Goal: Task Accomplishment & Management: Use online tool/utility

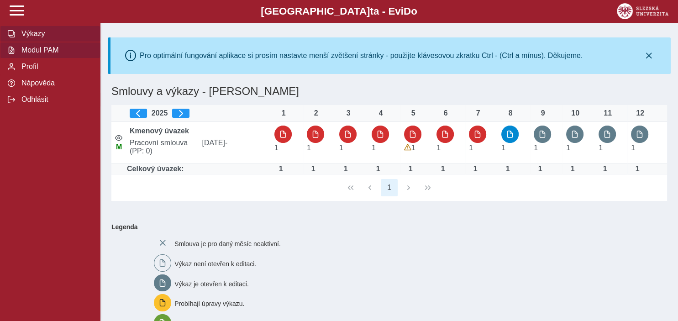
click at [51, 54] on span "Modul PAM" at bounding box center [56, 50] width 74 height 8
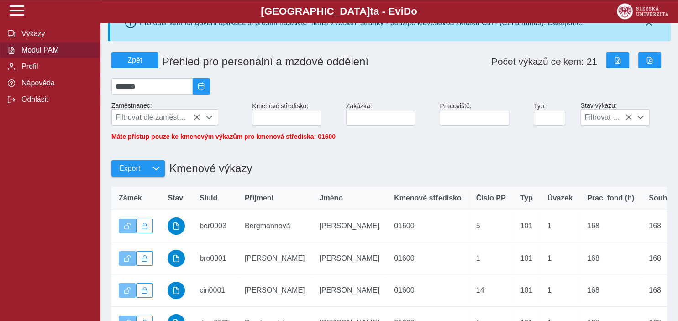
scroll to position [56, 0]
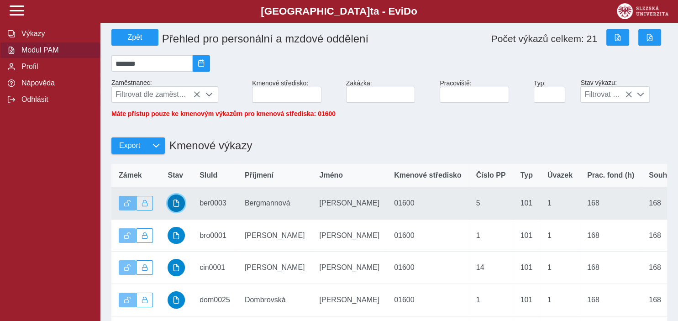
click at [175, 205] on button "button" at bounding box center [175, 202] width 17 height 17
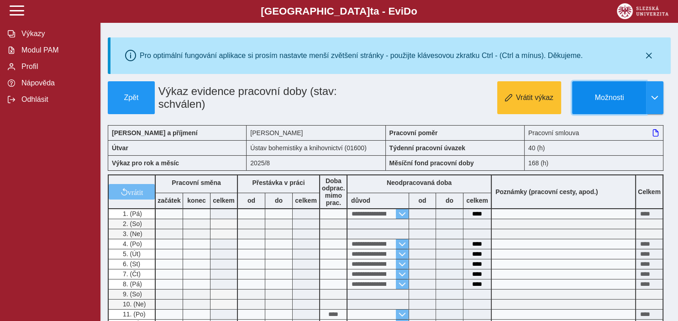
click at [606, 96] on span "Možnosti" at bounding box center [609, 98] width 59 height 8
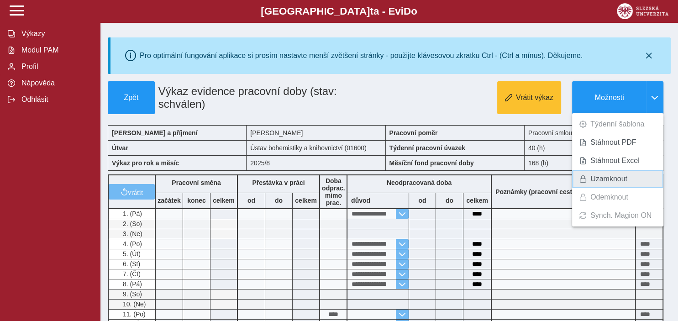
click at [590, 177] on link "Uzamknout" at bounding box center [617, 179] width 91 height 18
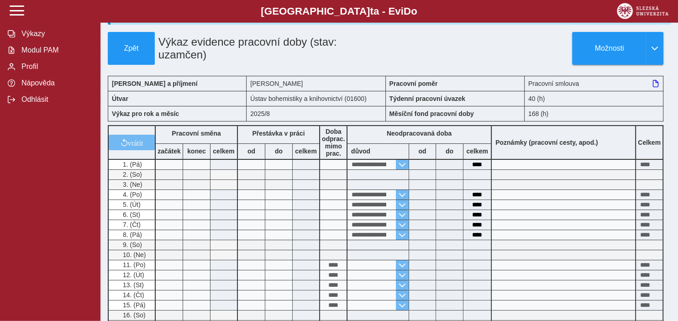
scroll to position [37, 0]
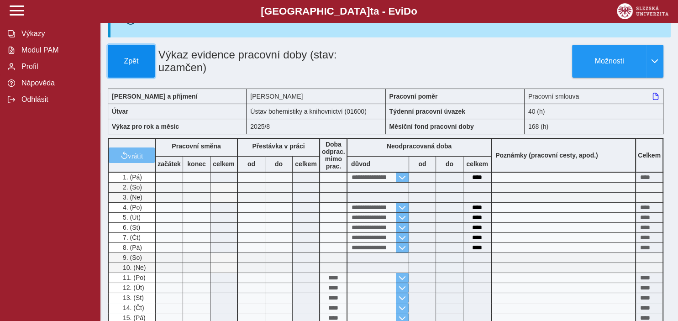
click at [124, 59] on span "Zpět" at bounding box center [131, 61] width 39 height 8
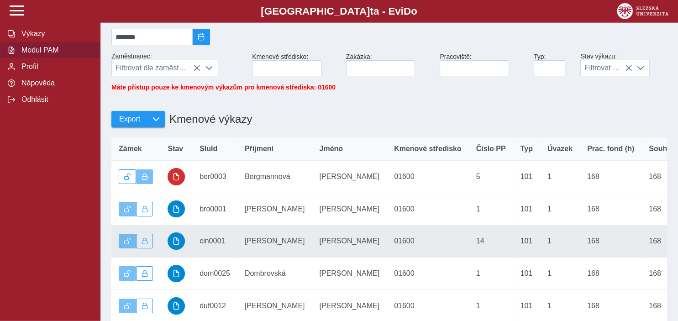
scroll to position [96, 0]
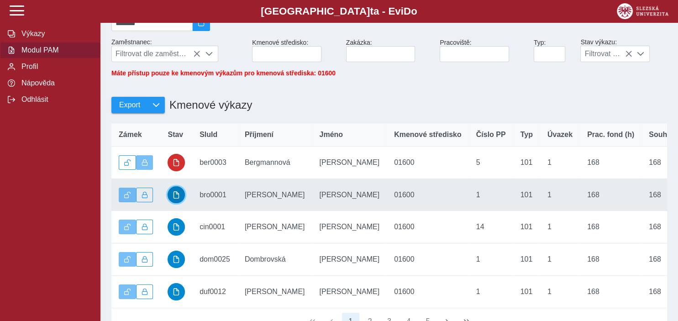
click at [174, 199] on span "button" at bounding box center [176, 194] width 7 height 7
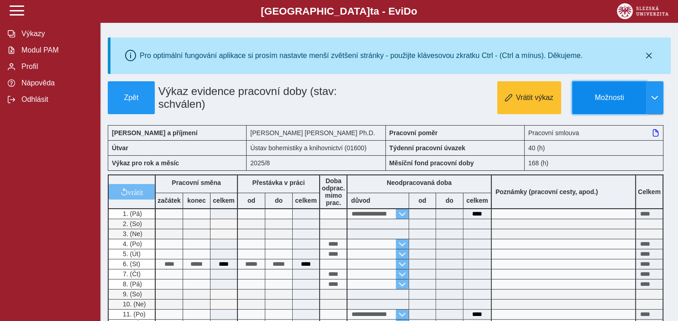
click at [592, 101] on button "Možnosti" at bounding box center [609, 97] width 74 height 33
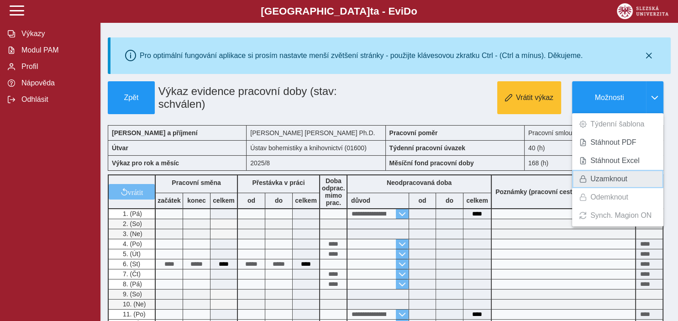
click at [601, 179] on span "Uzamknout" at bounding box center [608, 178] width 37 height 7
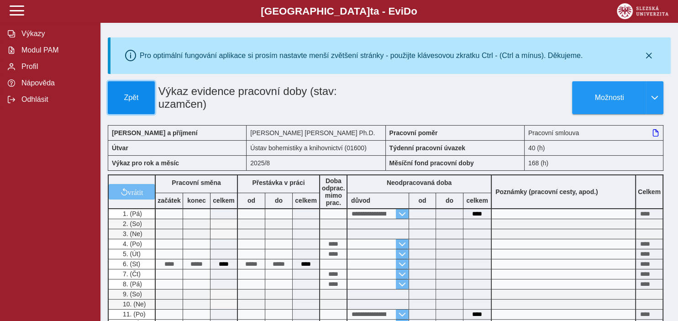
click at [129, 94] on span "Zpět" at bounding box center [131, 98] width 39 height 8
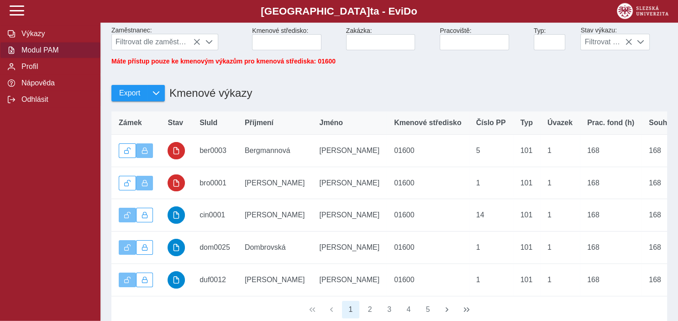
scroll to position [144, 0]
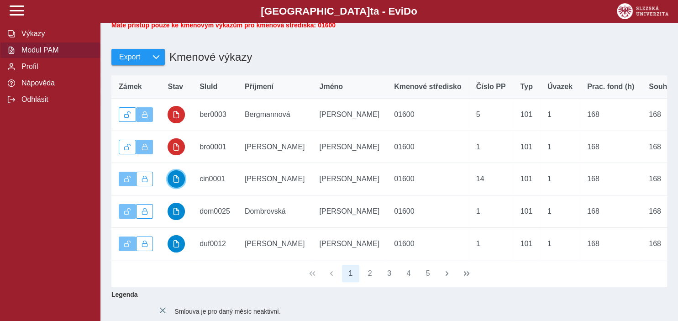
click at [177, 183] on span "button" at bounding box center [176, 178] width 7 height 7
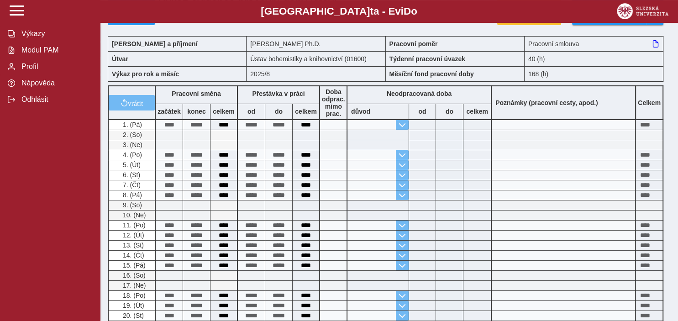
scroll to position [48, 0]
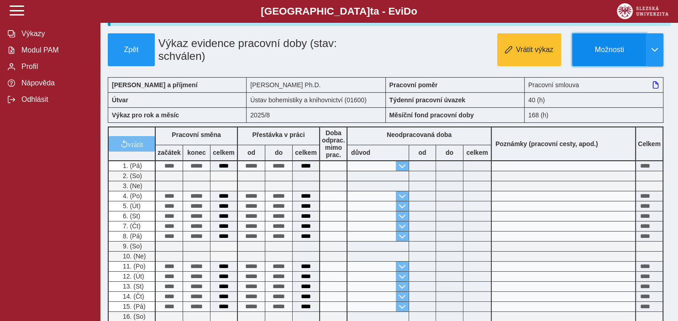
click at [589, 47] on span "Možnosti" at bounding box center [609, 50] width 59 height 8
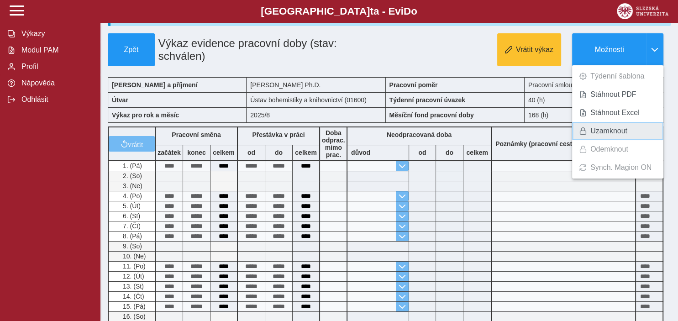
click at [594, 127] on span "Uzamknout" at bounding box center [608, 130] width 37 height 7
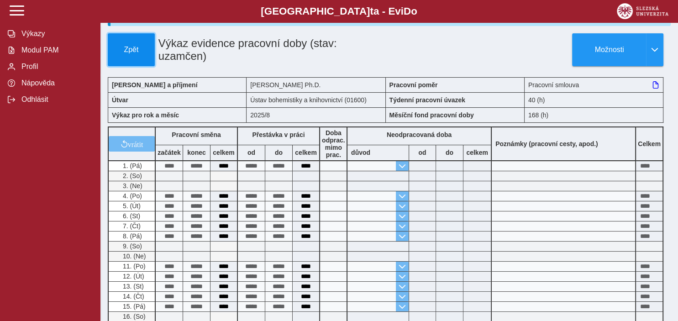
click at [124, 49] on span "Zpět" at bounding box center [131, 50] width 39 height 8
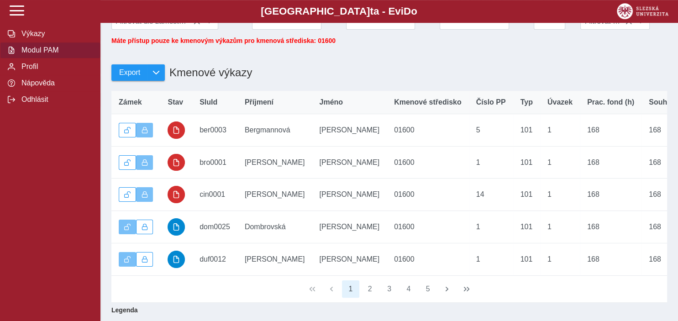
scroll to position [144, 0]
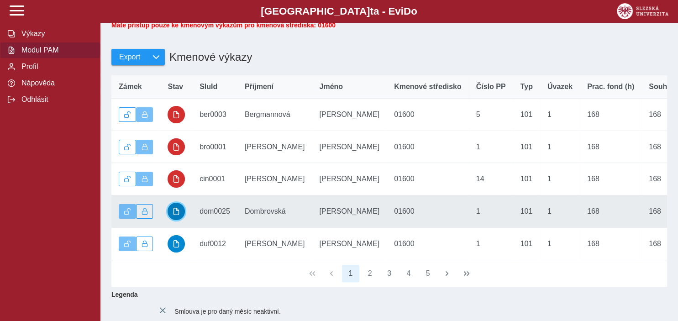
click at [174, 215] on span "button" at bounding box center [176, 211] width 7 height 7
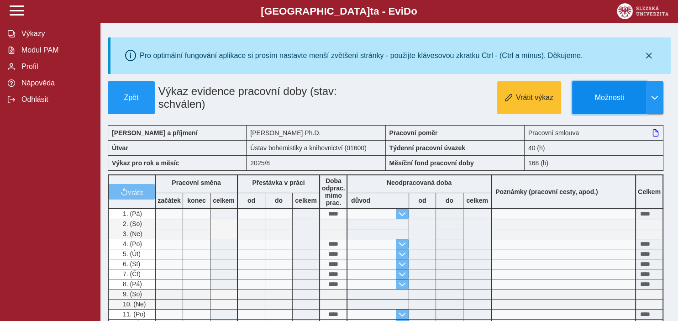
click at [592, 100] on span "Možnosti" at bounding box center [609, 98] width 59 height 8
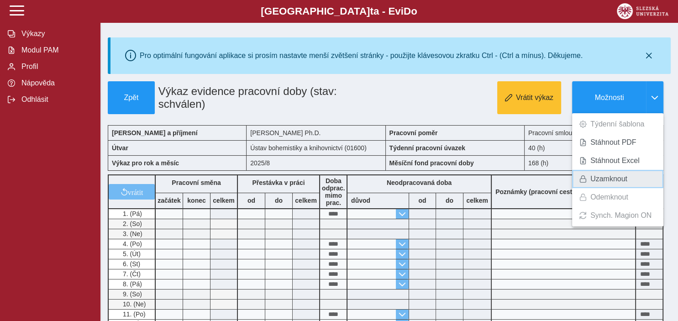
click at [598, 183] on span "Uzamknout" at bounding box center [608, 178] width 37 height 7
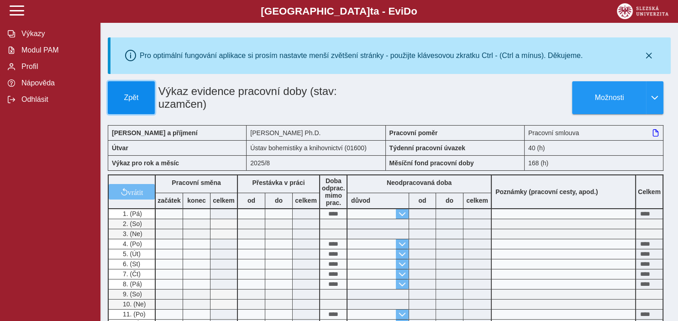
click at [129, 103] on button "Zpět" at bounding box center [131, 97] width 47 height 33
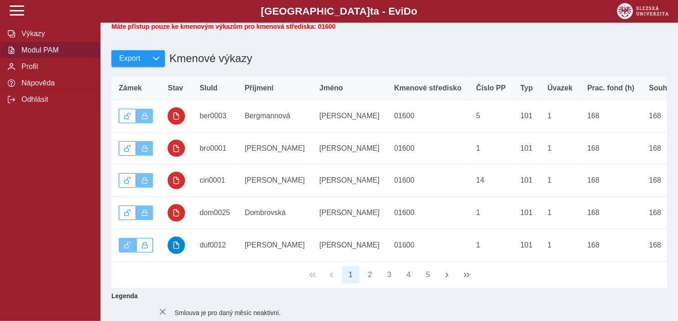
scroll to position [144, 0]
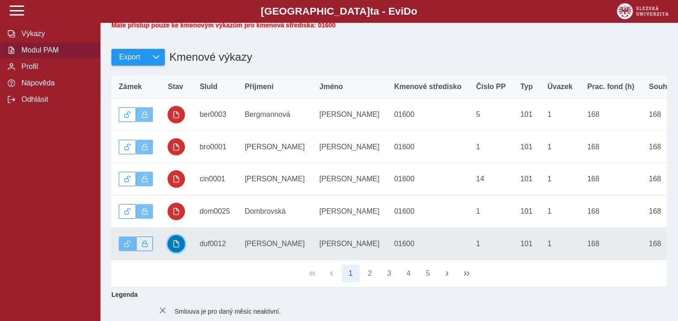
click at [174, 246] on span "button" at bounding box center [176, 243] width 7 height 7
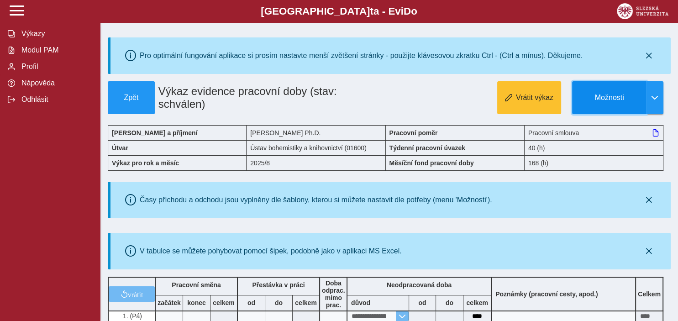
click at [615, 99] on span "Možnosti" at bounding box center [609, 98] width 59 height 8
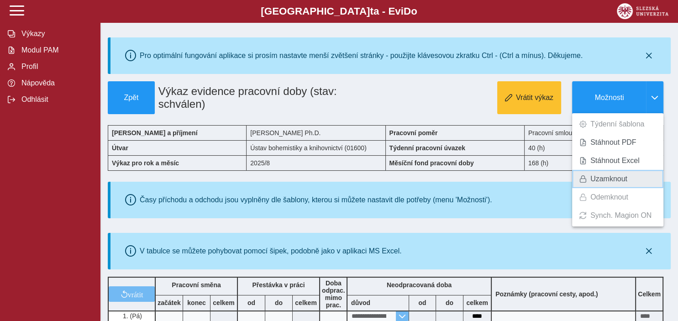
click at [597, 178] on span "Uzamknout" at bounding box center [608, 178] width 37 height 7
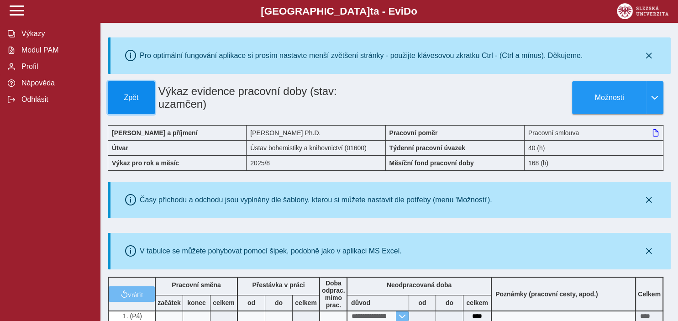
click at [125, 96] on span "Zpět" at bounding box center [131, 98] width 39 height 8
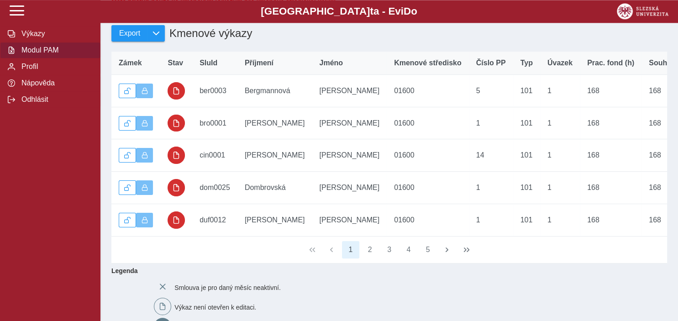
scroll to position [193, 0]
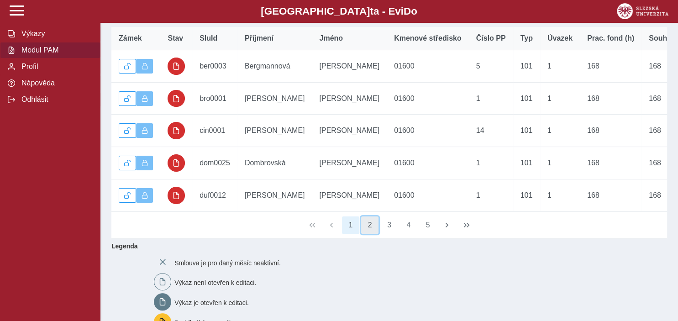
click at [367, 233] on button "2" at bounding box center [369, 224] width 17 height 17
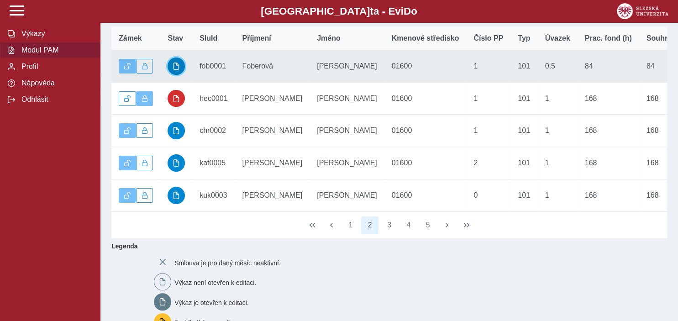
click at [174, 70] on span "button" at bounding box center [176, 66] width 7 height 7
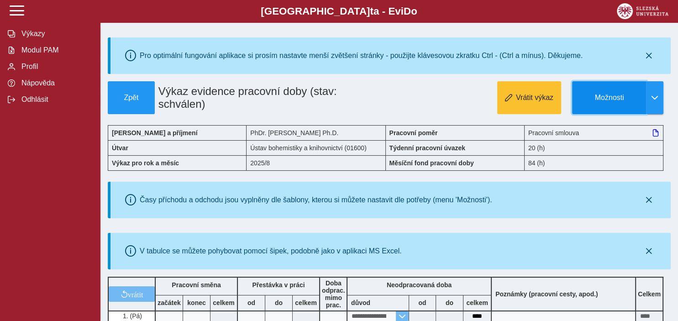
click at [590, 98] on span "Možnosti" at bounding box center [609, 98] width 59 height 8
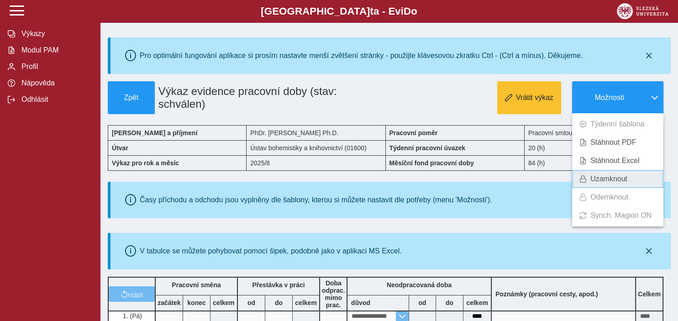
click at [606, 180] on span "Uzamknout" at bounding box center [608, 178] width 37 height 7
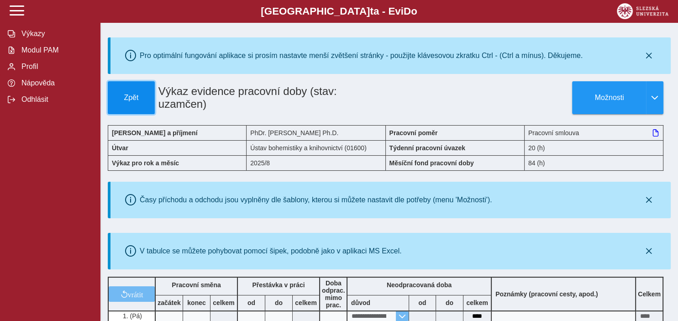
click at [127, 103] on button "Zpět" at bounding box center [131, 97] width 47 height 33
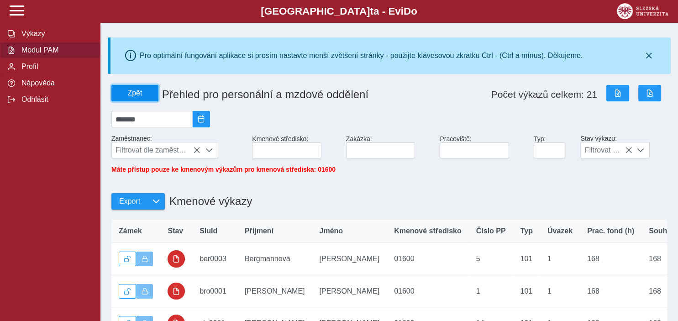
click at [127, 96] on span "Zpět" at bounding box center [134, 93] width 39 height 8
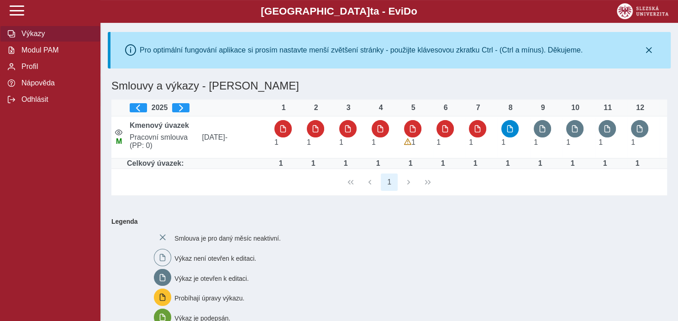
scroll to position [48, 0]
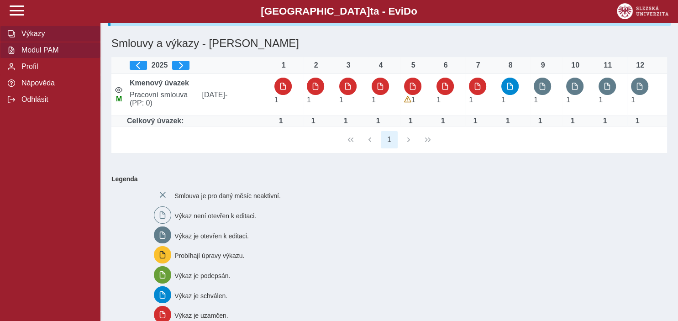
click at [37, 54] on span "Modul PAM" at bounding box center [56, 50] width 74 height 8
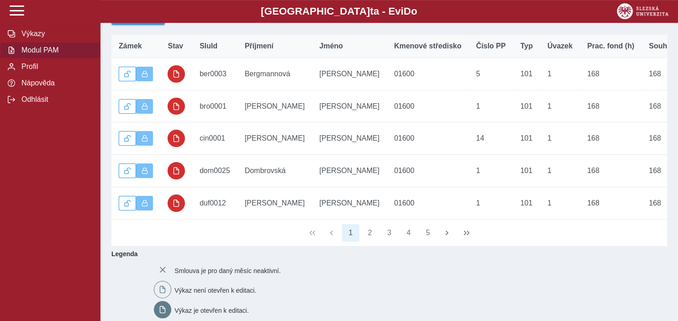
scroll to position [193, 0]
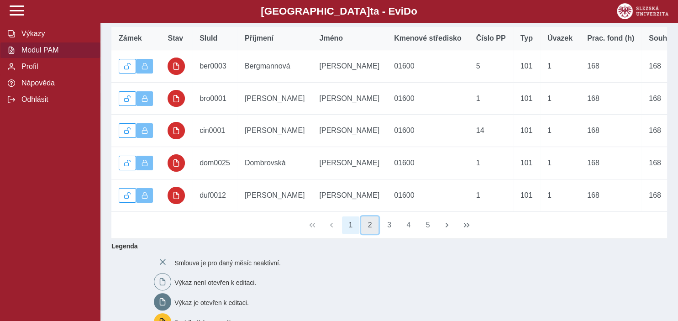
click at [371, 229] on button "2" at bounding box center [369, 224] width 17 height 17
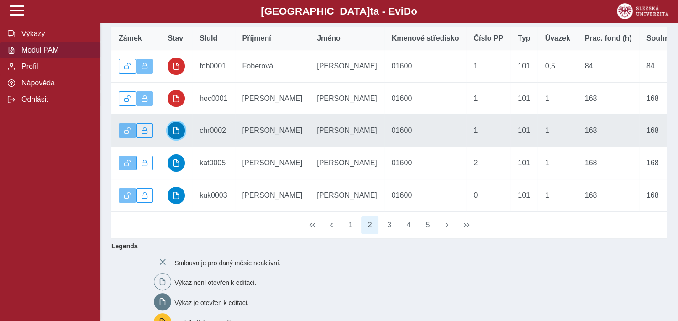
click at [177, 131] on button "button" at bounding box center [175, 130] width 17 height 17
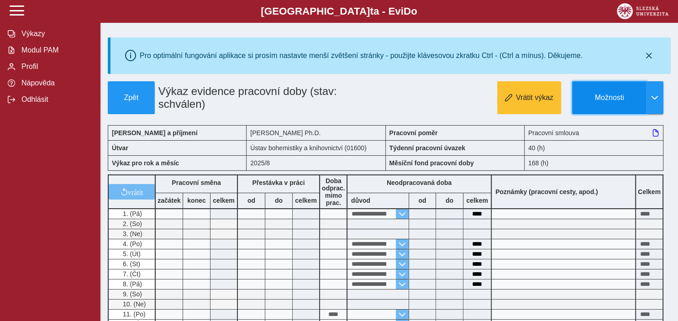
click at [595, 92] on button "Možnosti" at bounding box center [609, 97] width 74 height 33
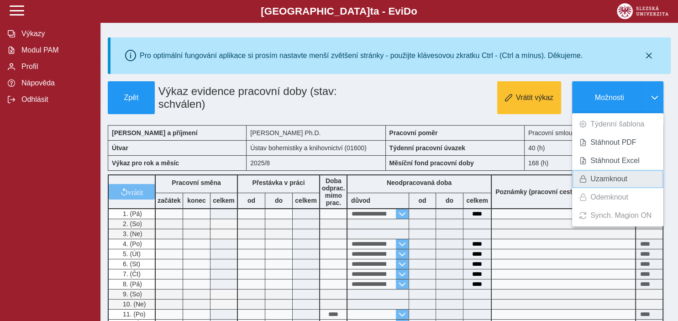
click at [602, 180] on span "Uzamknout" at bounding box center [608, 178] width 37 height 7
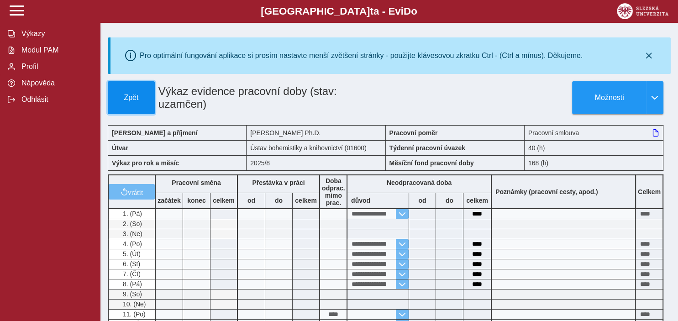
click at [123, 94] on span "Zpět" at bounding box center [131, 98] width 39 height 8
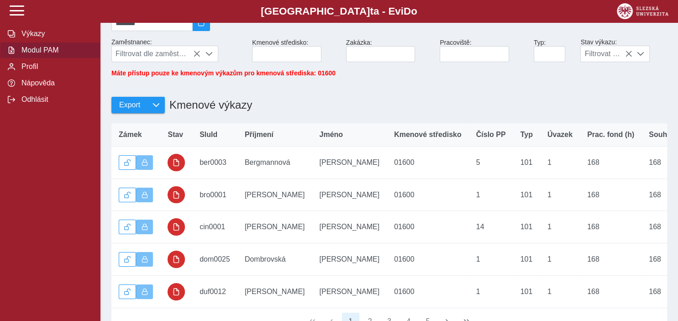
scroll to position [144, 0]
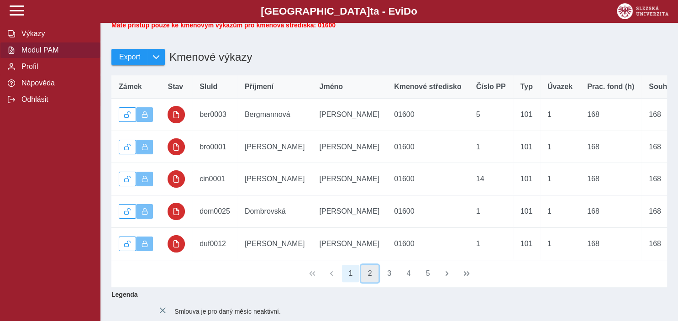
click at [370, 274] on button "2" at bounding box center [369, 273] width 17 height 17
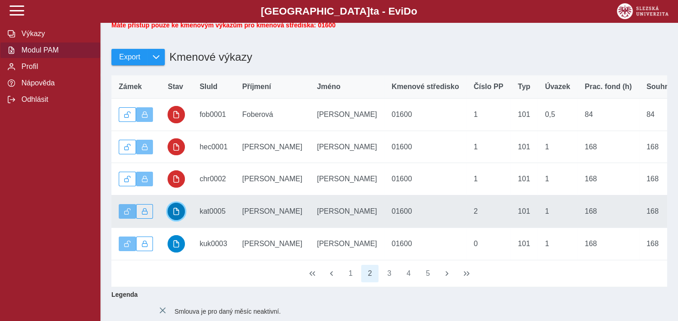
click at [181, 214] on button "button" at bounding box center [175, 211] width 17 height 17
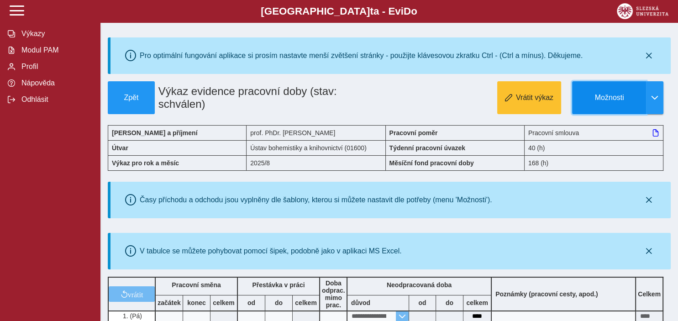
click at [603, 104] on button "Možnosti" at bounding box center [609, 97] width 74 height 33
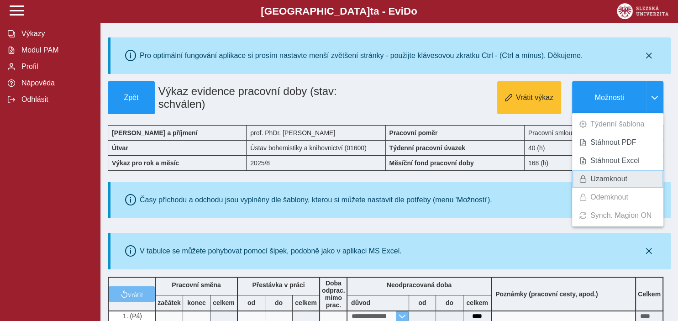
click at [588, 175] on link "Uzamknout" at bounding box center [617, 179] width 91 height 18
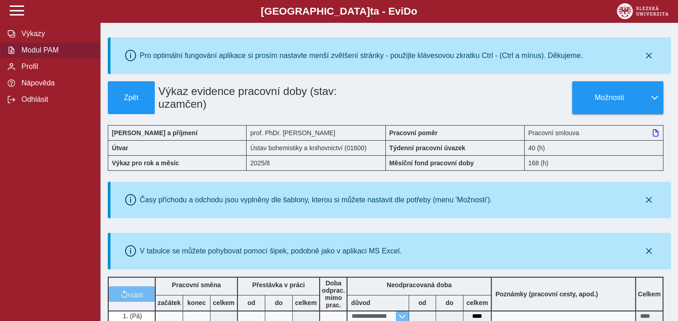
click at [36, 54] on span "Modul PAM" at bounding box center [56, 50] width 74 height 8
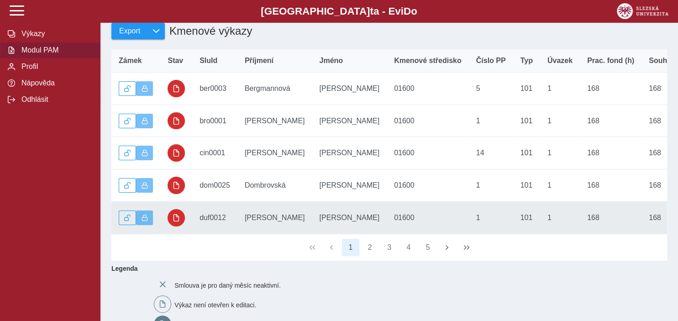
scroll to position [193, 0]
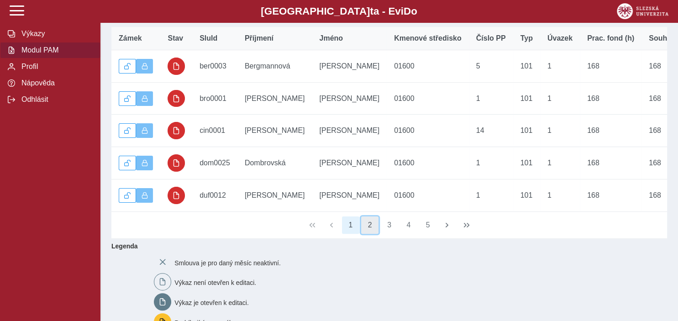
click at [368, 225] on button "2" at bounding box center [369, 224] width 17 height 17
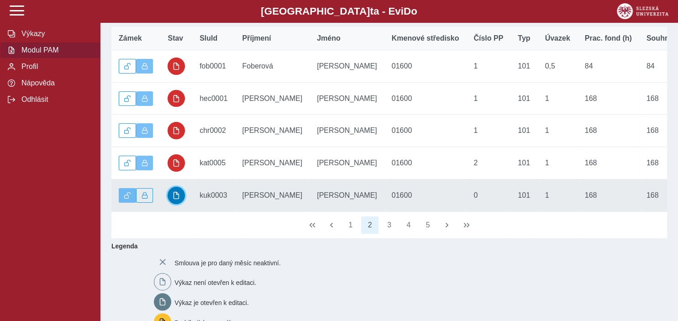
click at [173, 200] on button "button" at bounding box center [175, 195] width 17 height 17
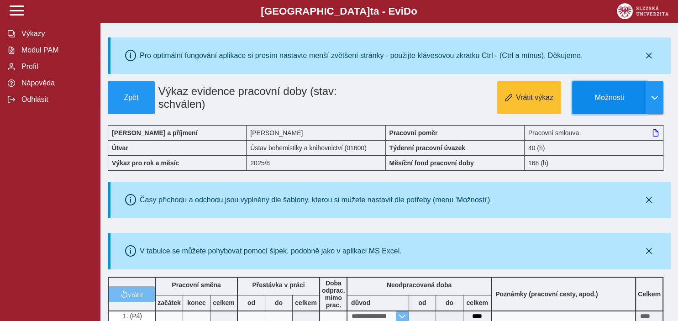
click at [617, 95] on span "Možnosti" at bounding box center [609, 98] width 59 height 8
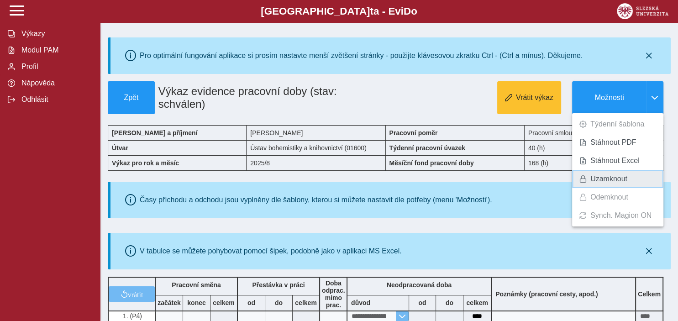
click at [600, 183] on span "Uzamknout" at bounding box center [608, 178] width 37 height 7
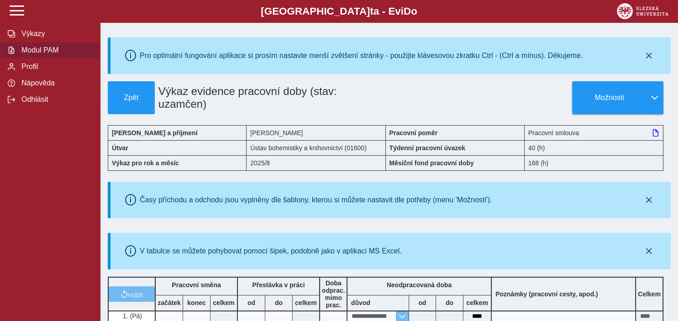
click at [25, 54] on span "Modul PAM" at bounding box center [56, 50] width 74 height 8
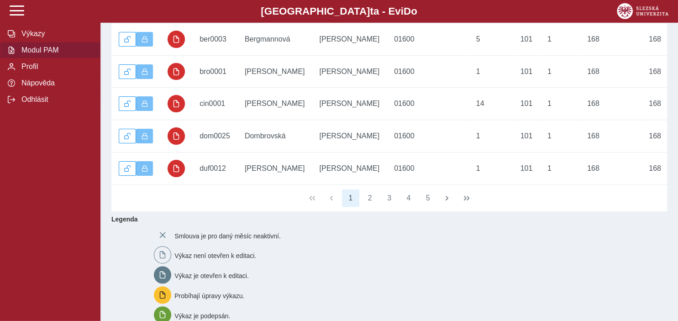
scroll to position [241, 0]
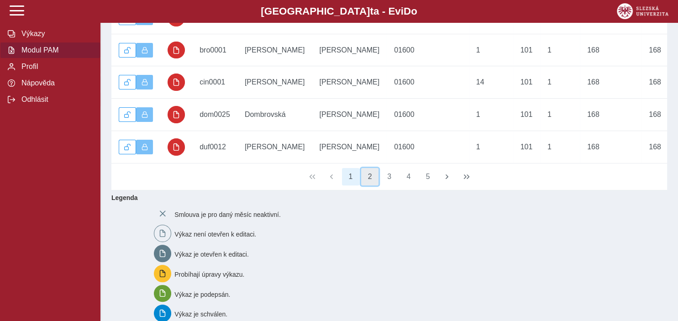
click at [371, 181] on button "2" at bounding box center [369, 176] width 17 height 17
click at [390, 182] on button "3" at bounding box center [389, 176] width 17 height 17
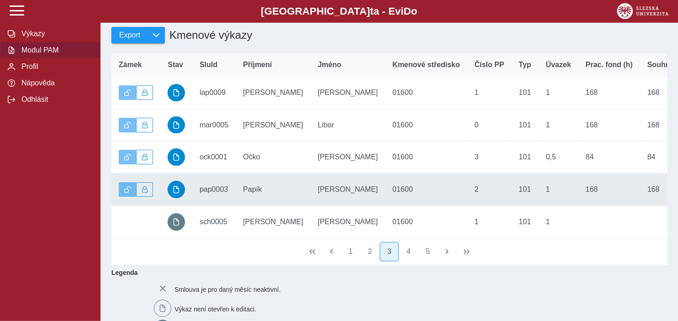
scroll to position [144, 0]
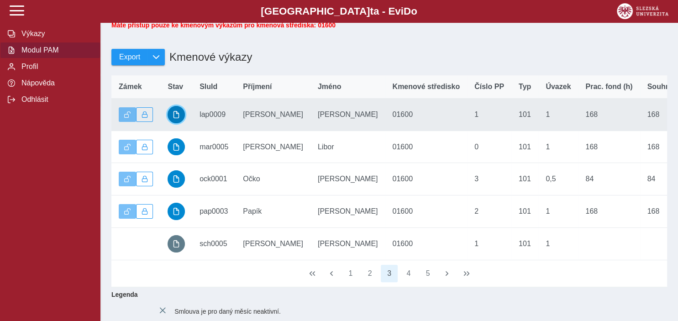
click at [173, 114] on button "button" at bounding box center [175, 114] width 17 height 17
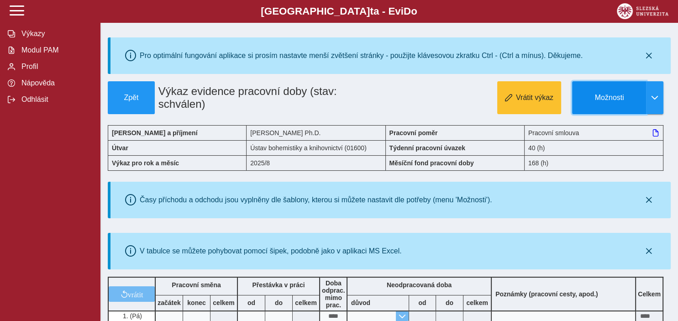
click at [601, 94] on span "Možnosti" at bounding box center [609, 98] width 59 height 8
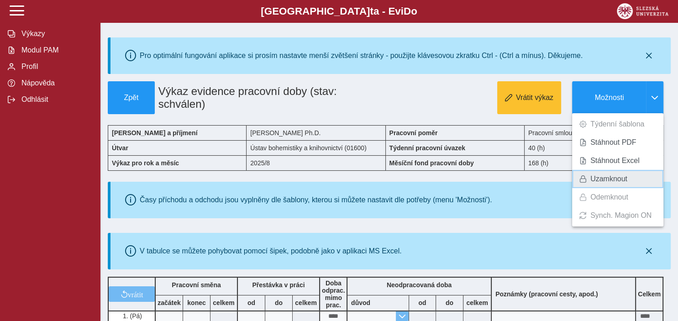
click at [610, 179] on span "Uzamknout" at bounding box center [608, 178] width 37 height 7
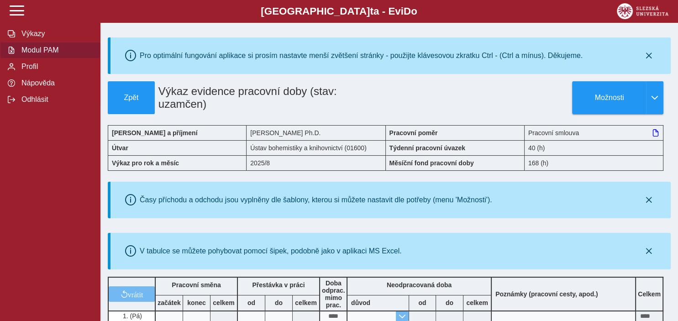
click at [35, 54] on span "Modul PAM" at bounding box center [56, 50] width 74 height 8
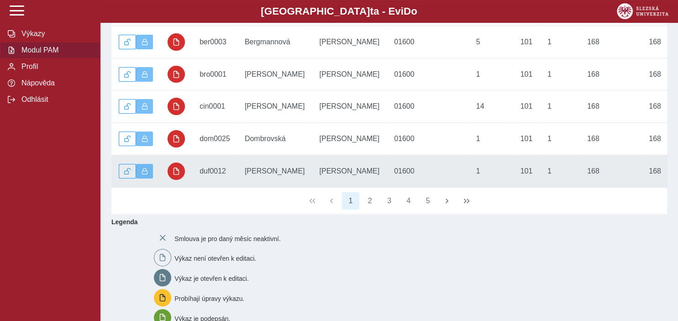
scroll to position [241, 0]
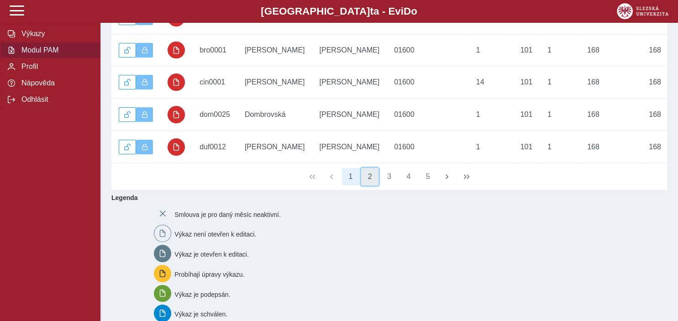
click at [370, 180] on button "2" at bounding box center [369, 176] width 17 height 17
click at [388, 183] on button "3" at bounding box center [389, 176] width 17 height 17
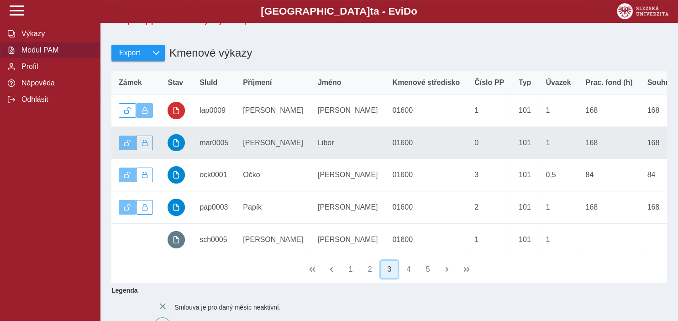
scroll to position [144, 0]
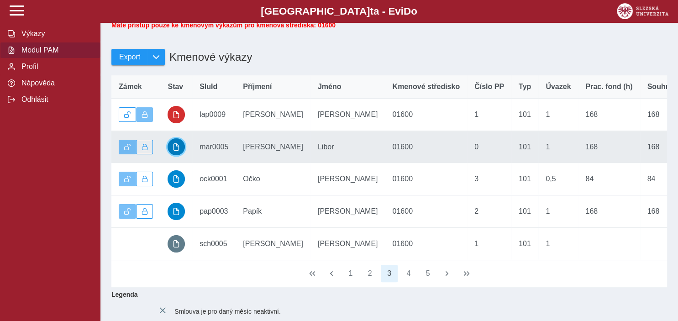
click at [174, 151] on span "button" at bounding box center [176, 146] width 7 height 7
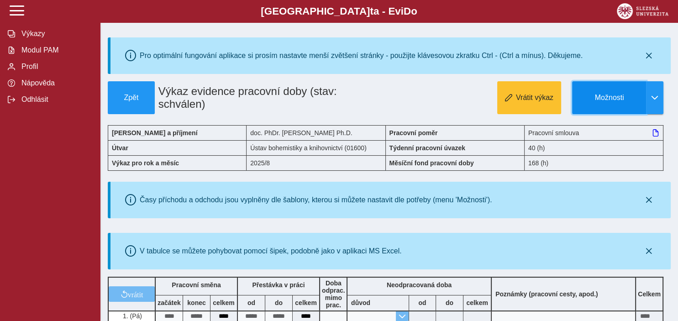
click at [611, 97] on span "Možnosti" at bounding box center [609, 98] width 59 height 8
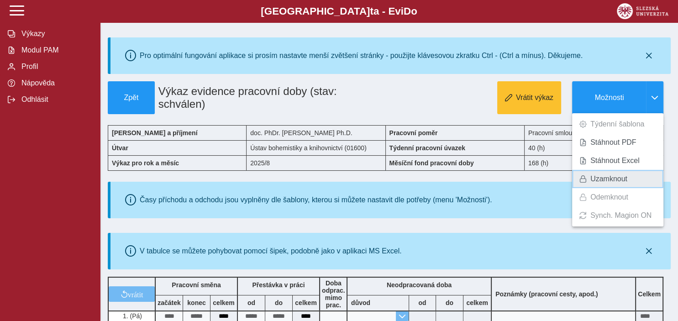
click at [596, 176] on span "Uzamknout" at bounding box center [608, 178] width 37 height 7
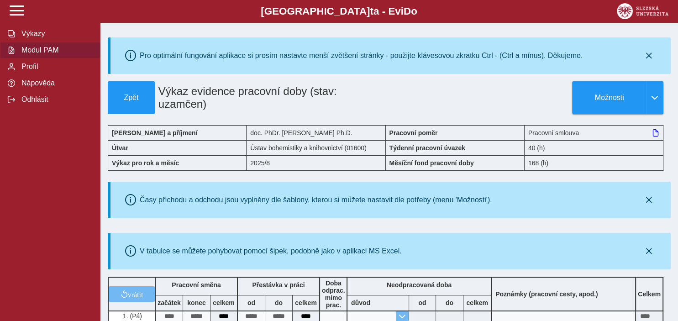
click at [44, 54] on span "Modul PAM" at bounding box center [56, 50] width 74 height 8
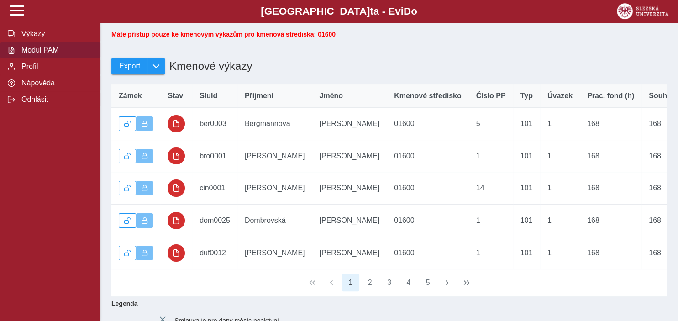
scroll to position [193, 0]
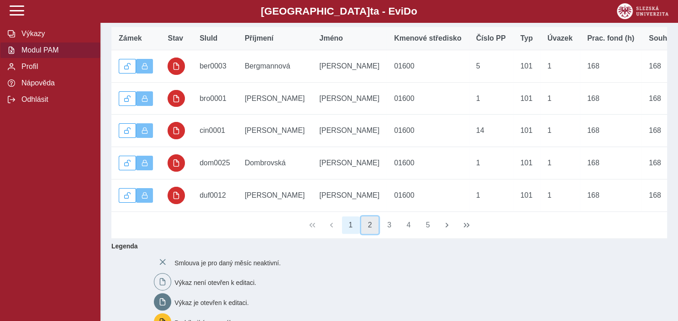
click at [367, 228] on button "2" at bounding box center [369, 224] width 17 height 17
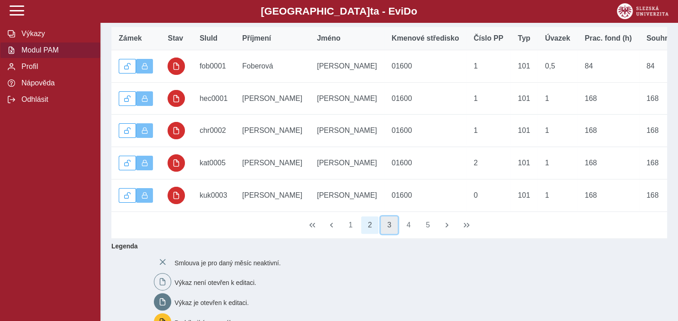
click at [386, 233] on button "3" at bounding box center [389, 224] width 17 height 17
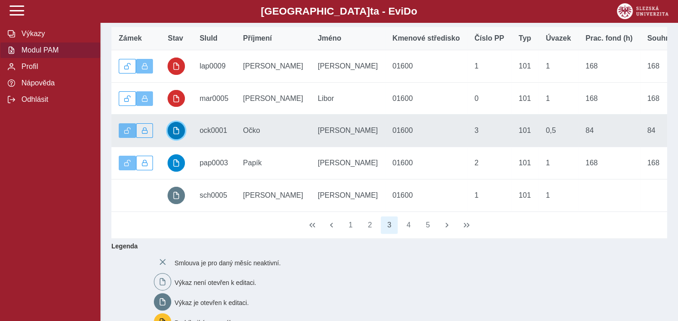
click at [177, 134] on span "button" at bounding box center [176, 130] width 7 height 7
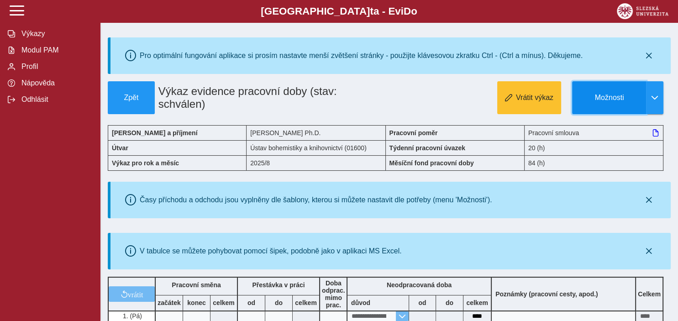
click at [612, 101] on span "Možnosti" at bounding box center [609, 98] width 59 height 8
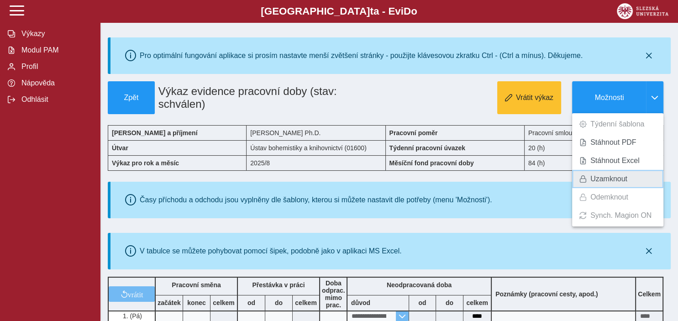
click at [606, 183] on span "Uzamknout" at bounding box center [608, 178] width 37 height 7
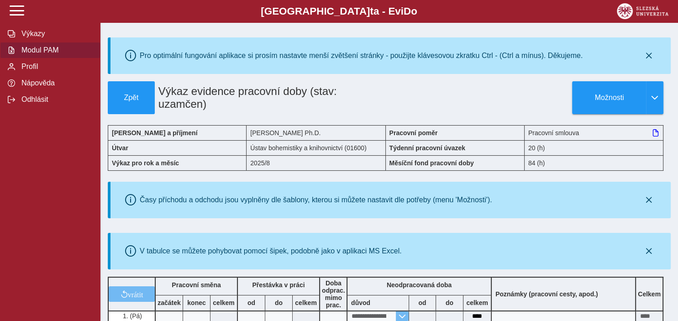
click at [30, 54] on span "Modul PAM" at bounding box center [56, 50] width 74 height 8
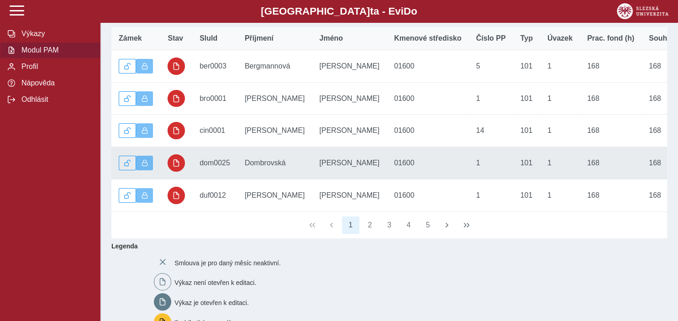
scroll to position [241, 0]
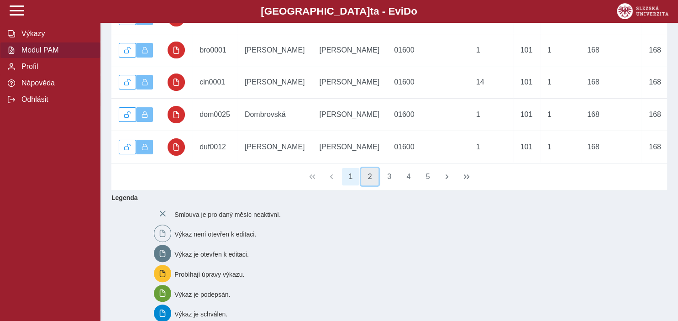
click at [370, 182] on button "2" at bounding box center [369, 176] width 17 height 17
click at [390, 180] on button "3" at bounding box center [389, 176] width 17 height 17
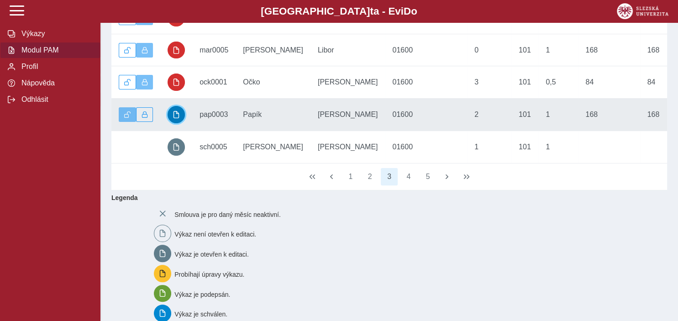
click at [175, 118] on span "button" at bounding box center [176, 114] width 7 height 7
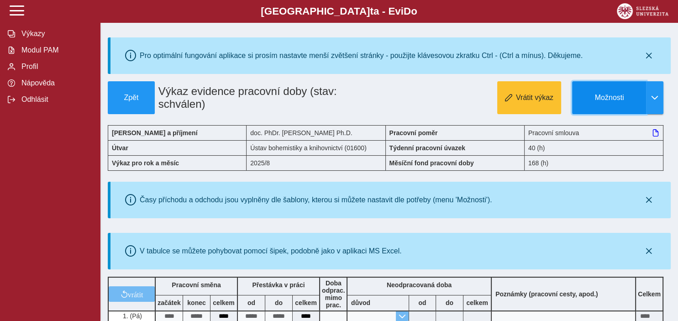
click at [601, 99] on span "Možnosti" at bounding box center [609, 98] width 59 height 8
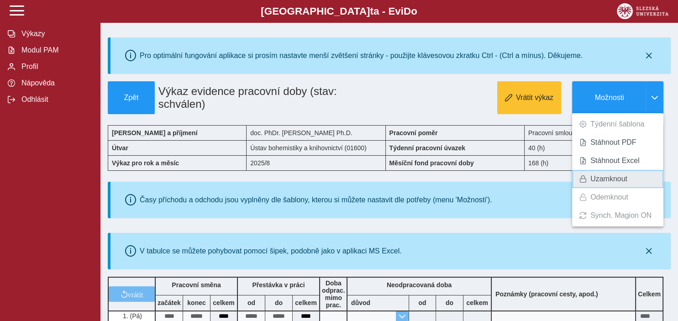
click at [597, 181] on span "Uzamknout" at bounding box center [608, 178] width 37 height 7
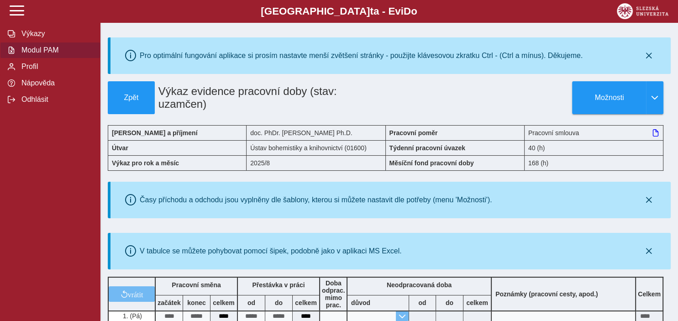
click at [32, 54] on span "Modul PAM" at bounding box center [56, 50] width 74 height 8
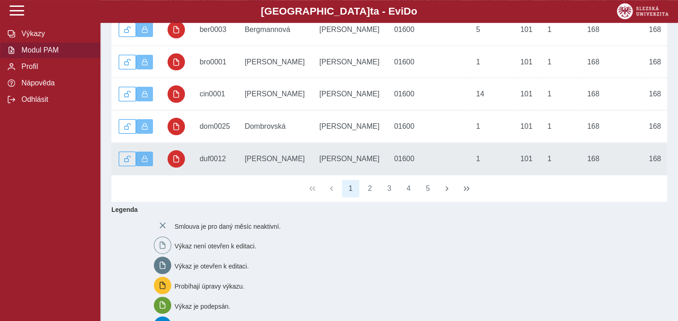
scroll to position [241, 0]
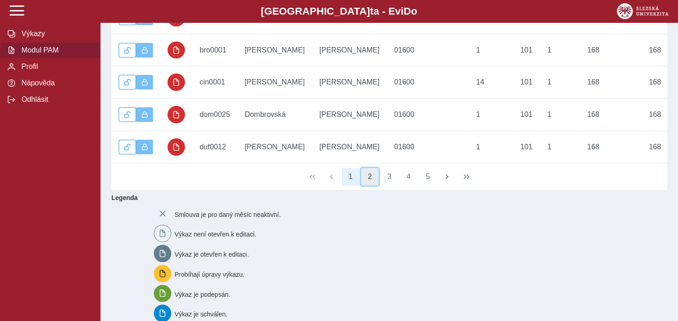
click at [368, 178] on button "2" at bounding box center [369, 176] width 17 height 17
click at [387, 183] on button "3" at bounding box center [389, 176] width 17 height 17
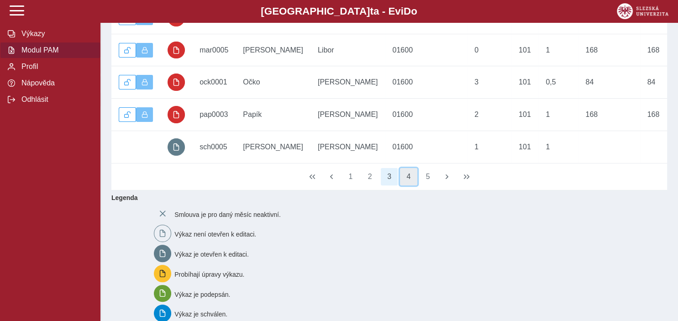
click at [408, 178] on button "4" at bounding box center [408, 176] width 17 height 17
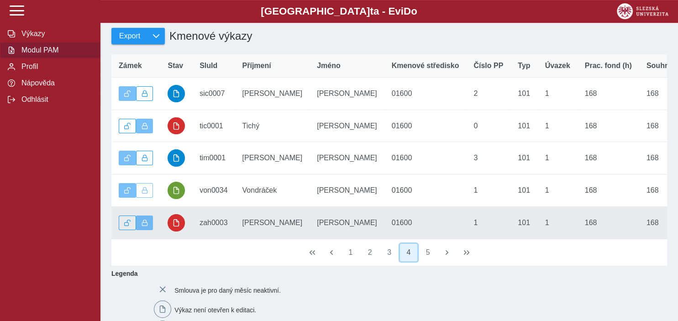
scroll to position [144, 0]
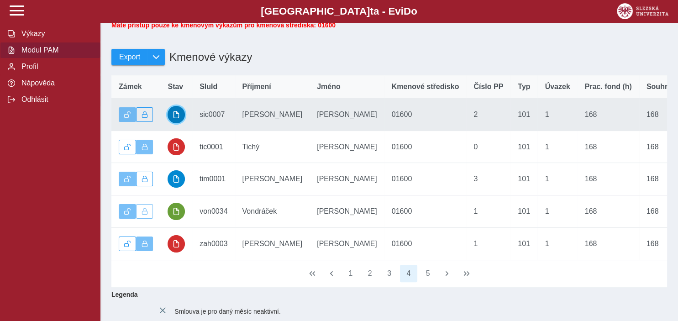
click at [180, 120] on button "button" at bounding box center [175, 114] width 17 height 17
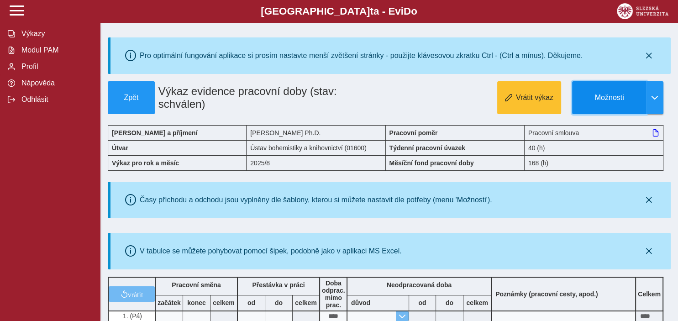
click at [605, 98] on span "Možnosti" at bounding box center [609, 98] width 59 height 8
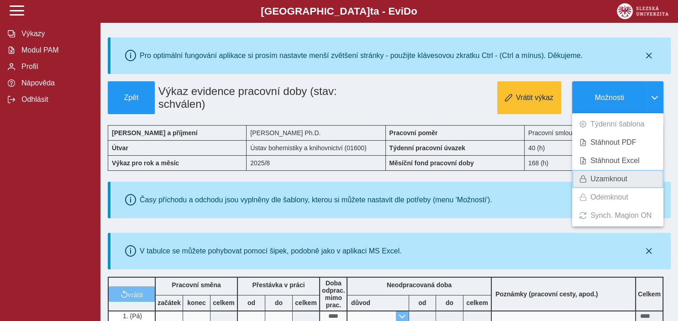
click at [609, 177] on span "Uzamknout" at bounding box center [608, 178] width 37 height 7
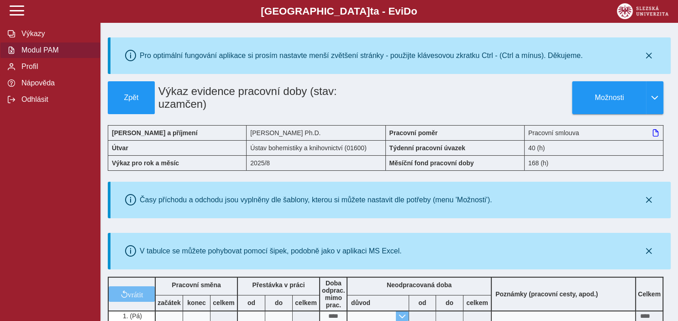
click at [36, 54] on span "Modul PAM" at bounding box center [56, 50] width 74 height 8
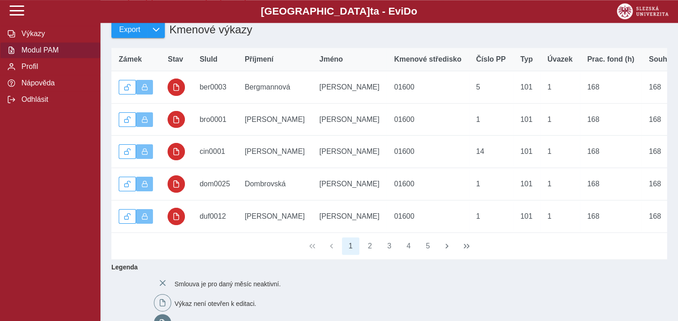
scroll to position [193, 0]
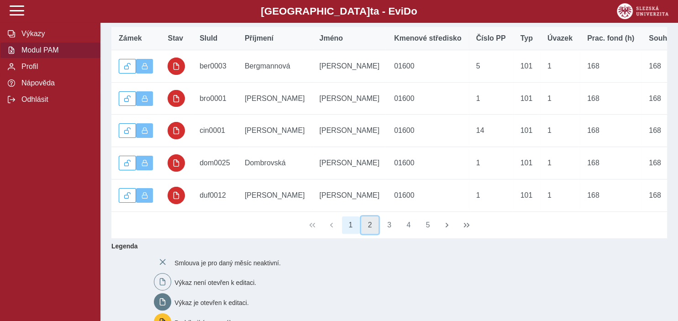
click at [371, 234] on button "2" at bounding box center [369, 224] width 17 height 17
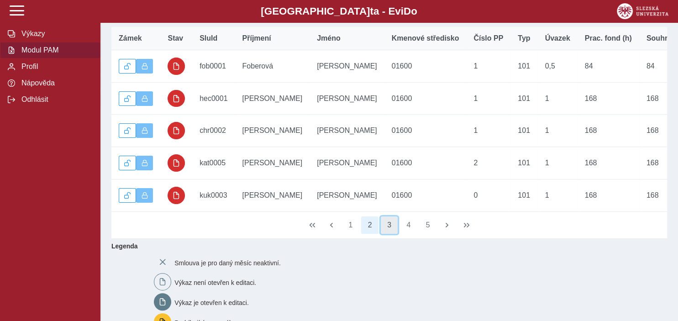
click at [386, 231] on button "3" at bounding box center [389, 224] width 17 height 17
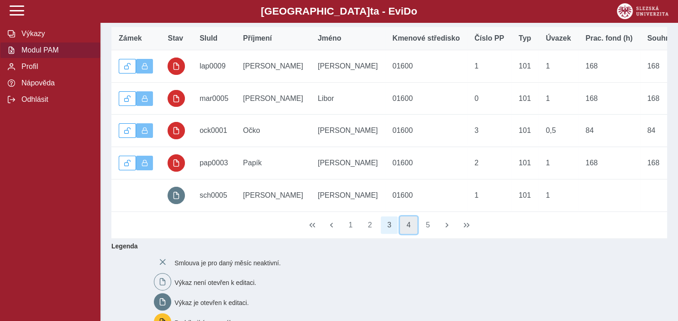
click at [408, 229] on button "4" at bounding box center [408, 224] width 17 height 17
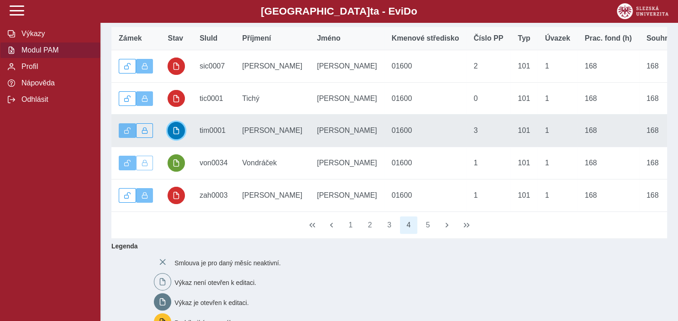
click at [181, 135] on button "button" at bounding box center [175, 130] width 17 height 17
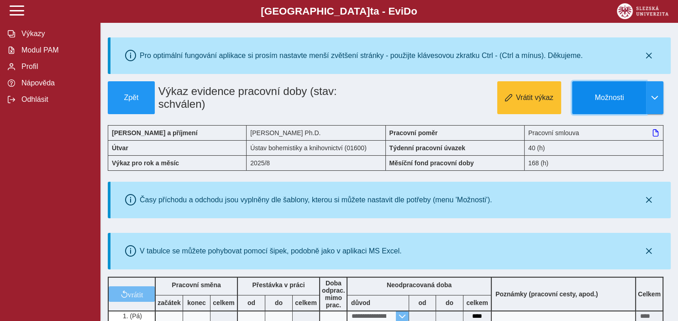
click at [606, 97] on span "Možnosti" at bounding box center [609, 98] width 59 height 8
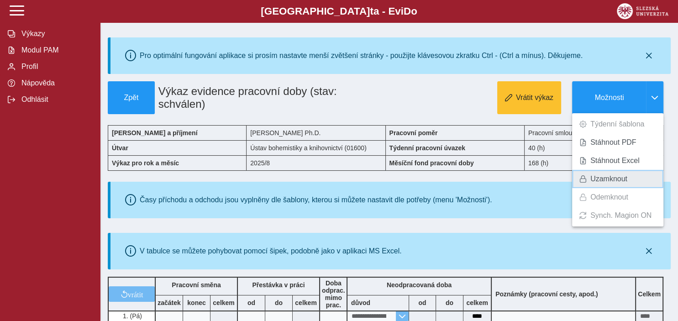
click at [603, 178] on span "Uzamknout" at bounding box center [608, 178] width 37 height 7
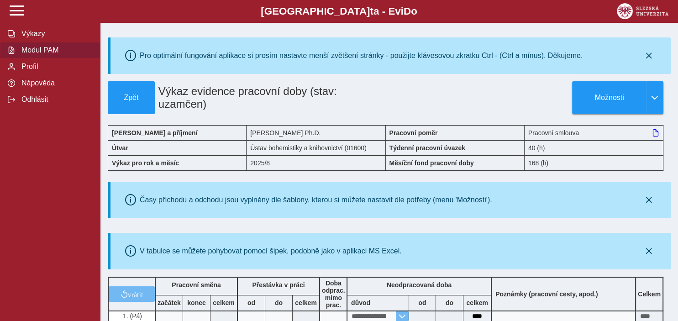
click at [43, 54] on span "Modul PAM" at bounding box center [56, 50] width 74 height 8
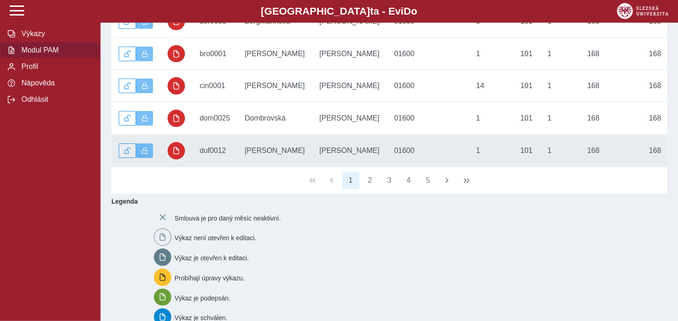
scroll to position [241, 0]
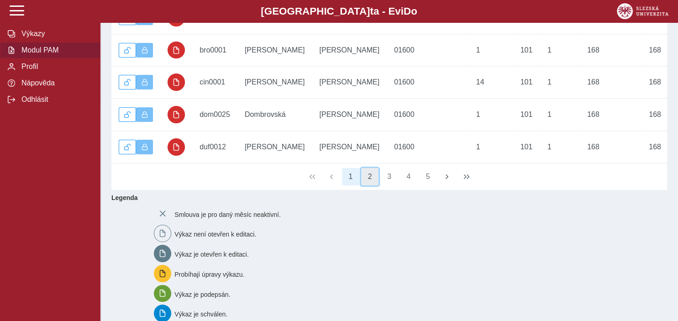
click at [368, 181] on button "2" at bounding box center [369, 176] width 17 height 17
click at [389, 182] on button "3" at bounding box center [389, 176] width 17 height 17
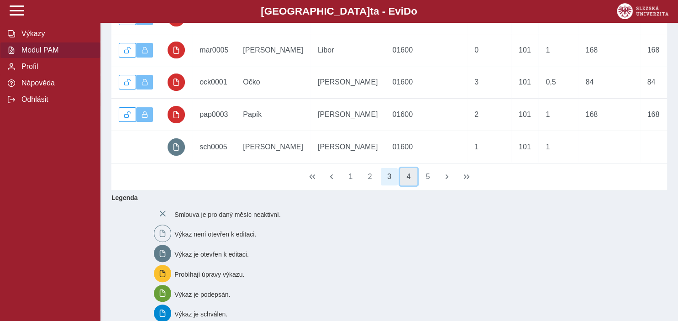
click at [406, 180] on button "4" at bounding box center [408, 176] width 17 height 17
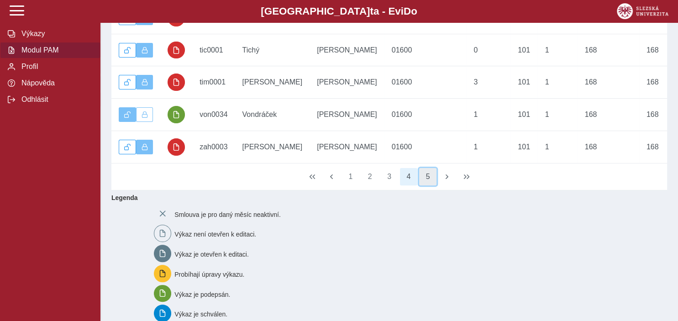
click at [426, 183] on button "5" at bounding box center [427, 176] width 17 height 17
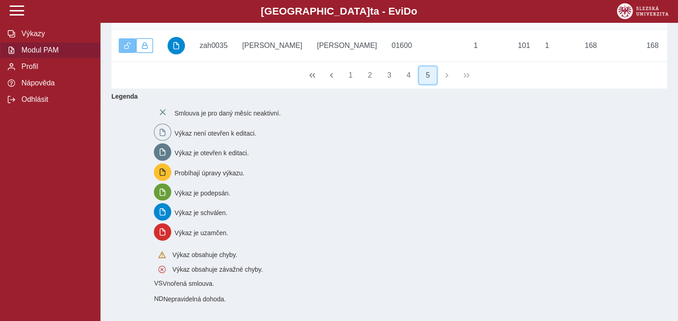
scroll to position [220, 0]
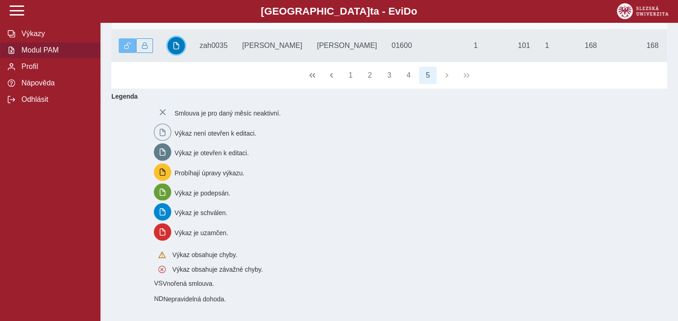
click at [171, 43] on button "button" at bounding box center [175, 45] width 17 height 17
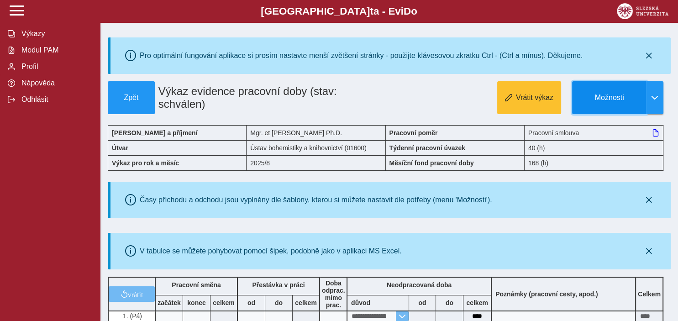
click at [610, 96] on span "Možnosti" at bounding box center [609, 98] width 59 height 8
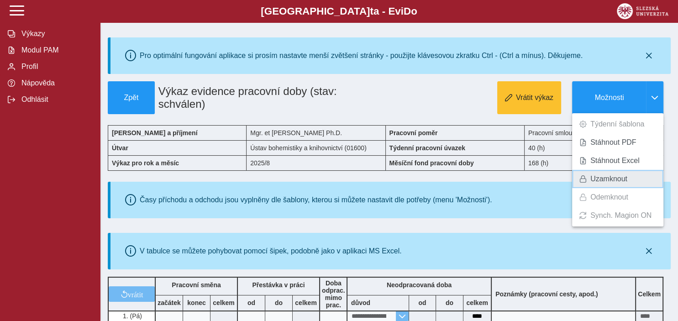
click at [604, 175] on span "Uzamknout" at bounding box center [608, 178] width 37 height 7
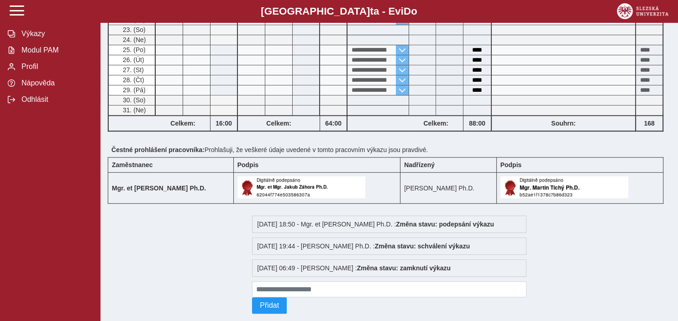
scroll to position [524, 0]
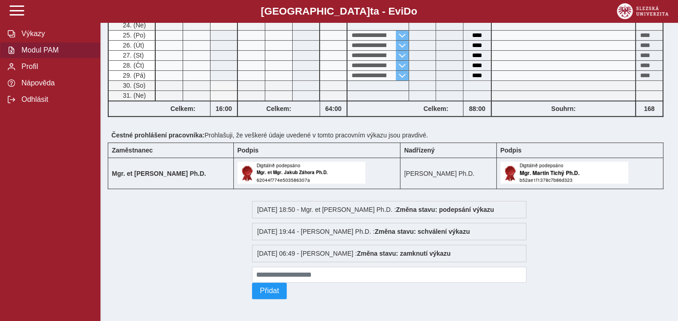
click at [32, 54] on span "Modul PAM" at bounding box center [56, 50] width 74 height 8
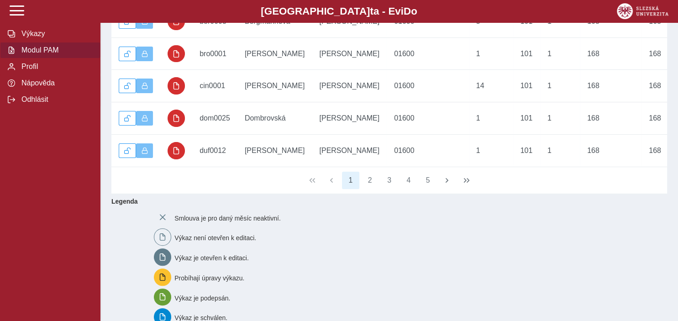
scroll to position [241, 0]
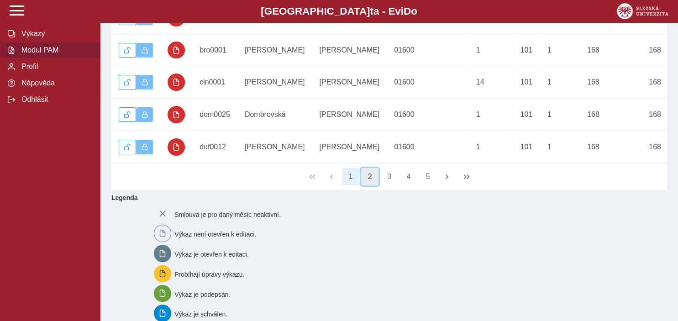
click at [367, 182] on button "2" at bounding box center [369, 176] width 17 height 17
click at [392, 182] on button "3" at bounding box center [389, 176] width 17 height 17
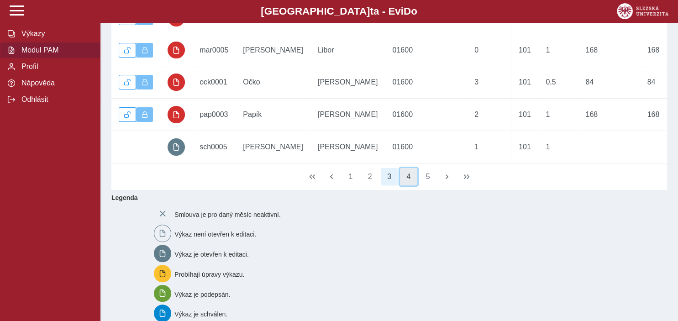
click at [411, 185] on button "4" at bounding box center [408, 176] width 17 height 17
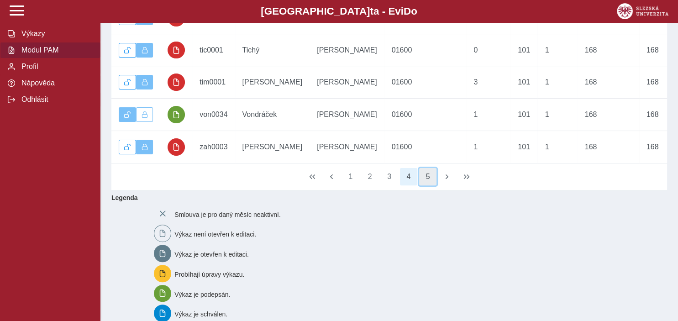
click at [426, 180] on button "5" at bounding box center [427, 176] width 17 height 17
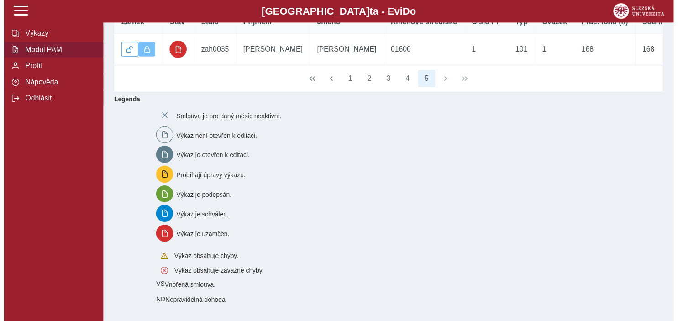
scroll to position [209, 0]
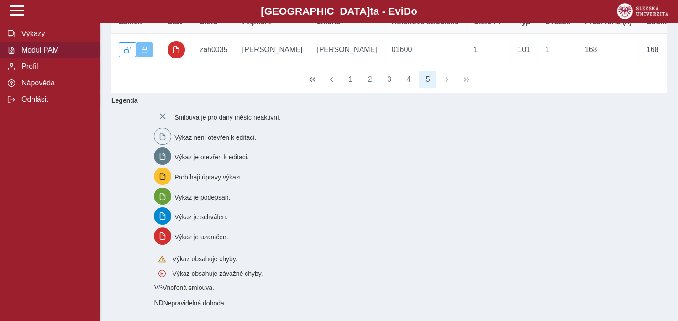
click at [30, 54] on span "Modul PAM" at bounding box center [56, 50] width 74 height 8
click at [22, 54] on span "Modul PAM" at bounding box center [56, 50] width 74 height 8
click at [45, 54] on span "Modul PAM" at bounding box center [56, 50] width 74 height 8
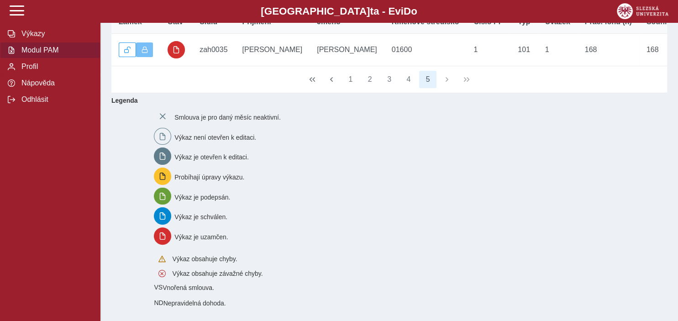
click at [0, 42] on button "Modul PAM" at bounding box center [50, 50] width 100 height 16
click at [45, 54] on span "Modul PAM" at bounding box center [56, 50] width 74 height 8
click at [48, 54] on span "Modul PAM" at bounding box center [56, 50] width 74 height 8
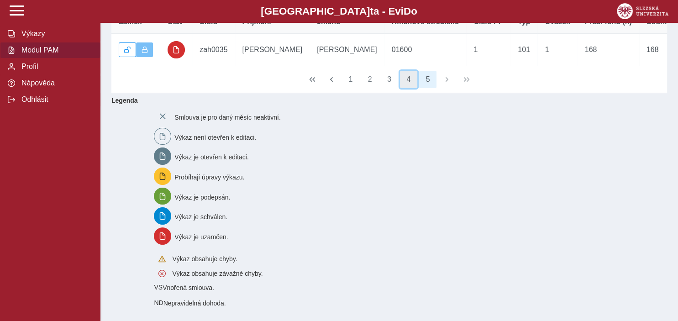
click at [408, 82] on button "4" at bounding box center [408, 79] width 17 height 17
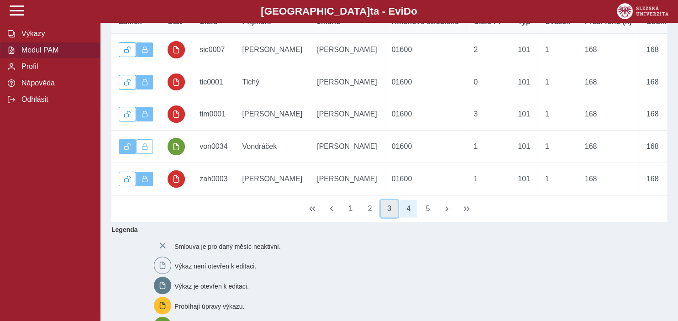
click at [394, 211] on button "3" at bounding box center [389, 208] width 17 height 17
